Goal: Use online tool/utility: Utilize a website feature to perform a specific function

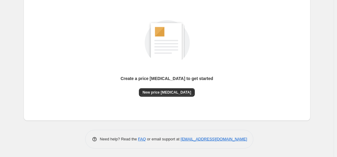
scroll to position [69, 0]
click at [175, 91] on span "New price change job" at bounding box center [166, 92] width 49 height 5
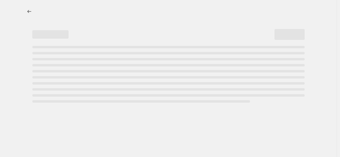
select select "percentage"
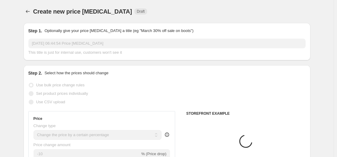
scroll to position [121, 0]
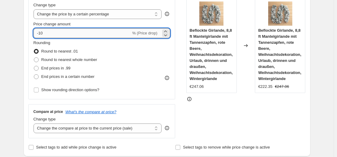
click at [97, 35] on input "-10" at bounding box center [81, 33] width 97 height 10
type input "-1"
type input "-35"
click at [145, 2] on div "Change type" at bounding box center [97, 5] width 128 height 6
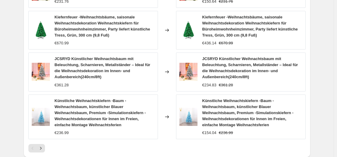
scroll to position [452, 0]
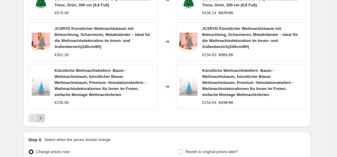
click at [42, 120] on icon "Next" at bounding box center [41, 118] width 6 height 6
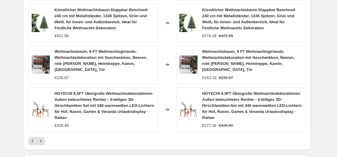
scroll to position [446, 0]
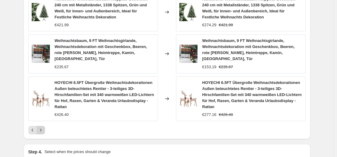
click at [39, 127] on icon "Next" at bounding box center [41, 130] width 6 height 6
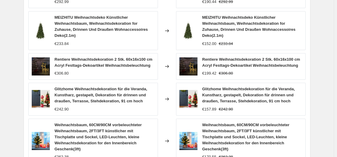
scroll to position [416, 0]
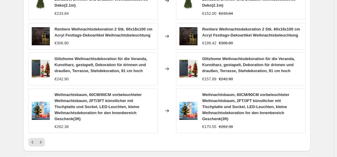
click at [41, 139] on icon "Next" at bounding box center [41, 142] width 6 height 6
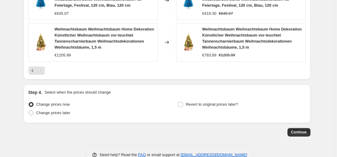
scroll to position [507, 0]
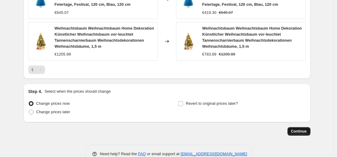
click at [303, 135] on button "Continue" at bounding box center [298, 131] width 23 height 8
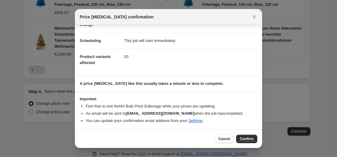
scroll to position [41, 0]
click at [241, 139] on span "Confirm" at bounding box center [246, 138] width 14 height 5
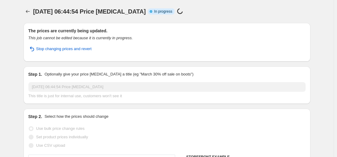
select select "percentage"
